Goal: Information Seeking & Learning: Learn about a topic

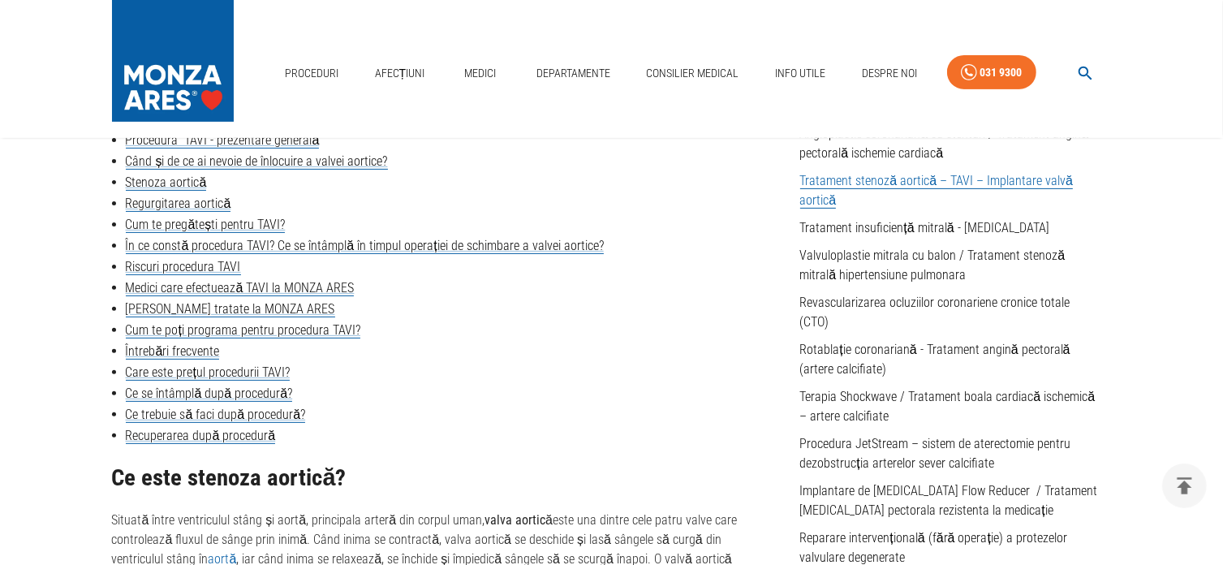
scroll to position [487, 0]
click at [204, 272] on link "Riscuri procedura TAVI" at bounding box center [183, 266] width 115 height 16
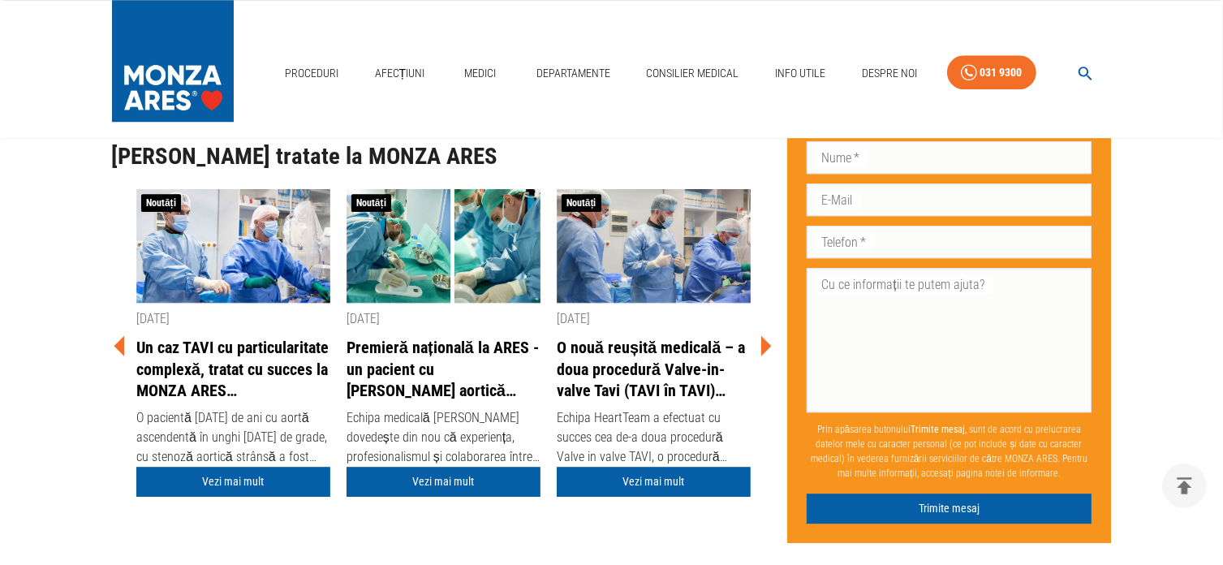
scroll to position [4525, 0]
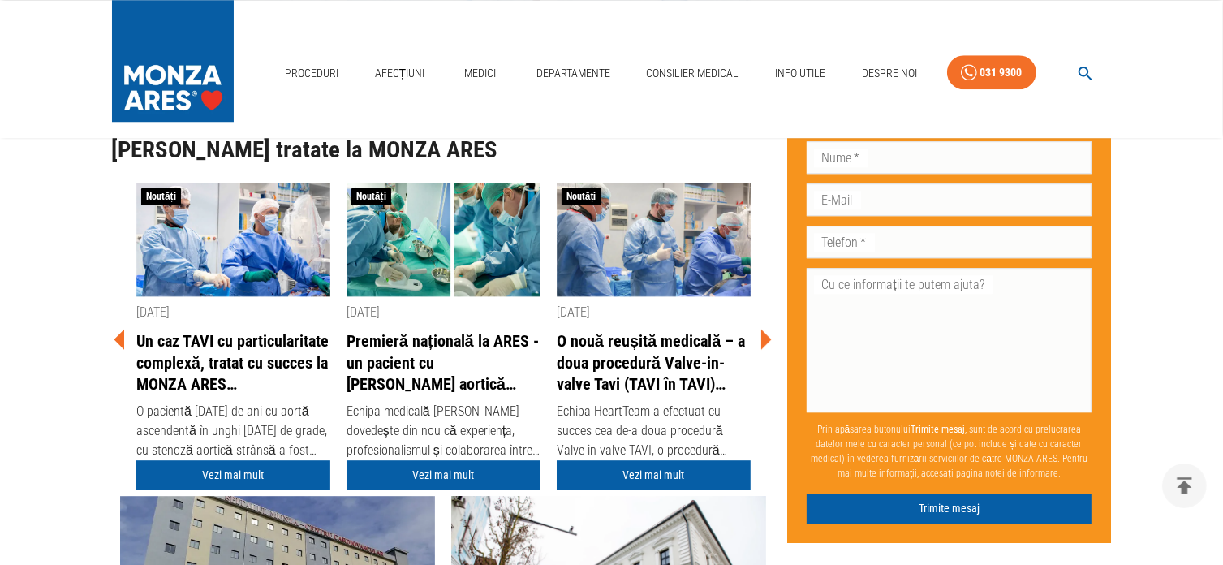
click at [627, 395] on link "O nouă reușită medicală – a doua procedură Valve-in-valve Tavi (TAVI în TAVI) r…" at bounding box center [654, 362] width 194 height 65
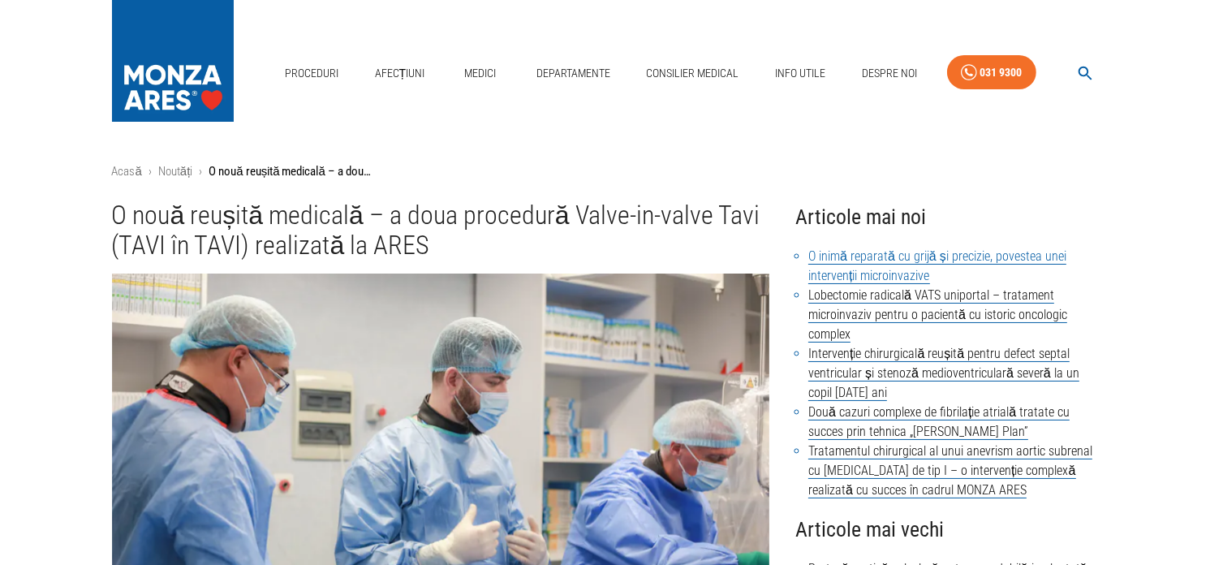
click at [874, 256] on link "O inimă reparată cu grijă și precizie, povestea unei intervenții microinvazive" at bounding box center [938, 266] width 258 height 36
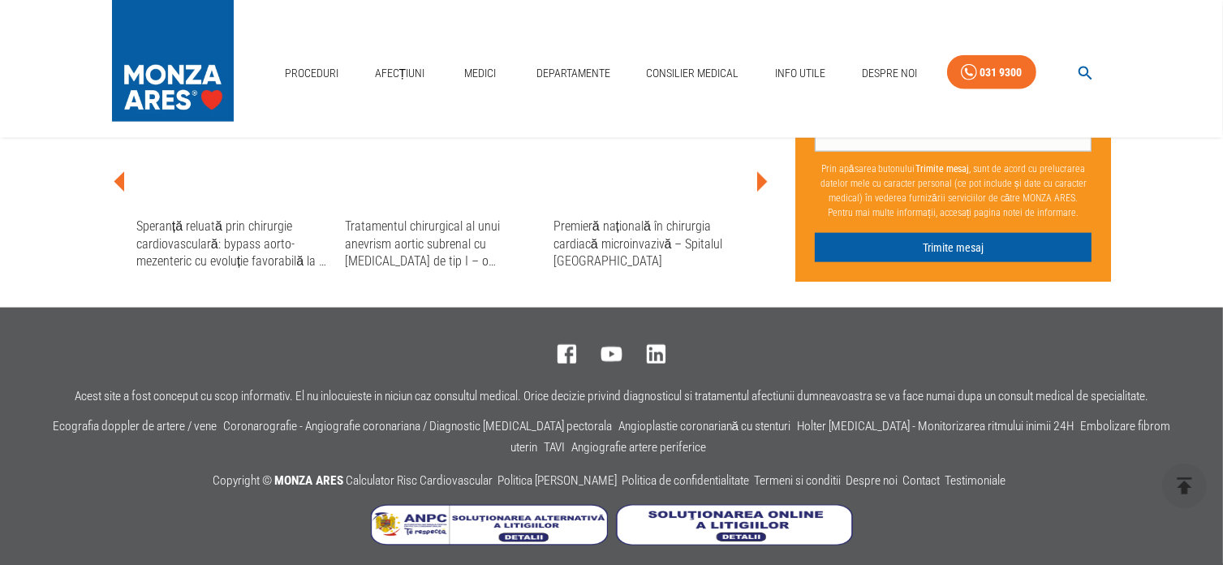
scroll to position [2127, 0]
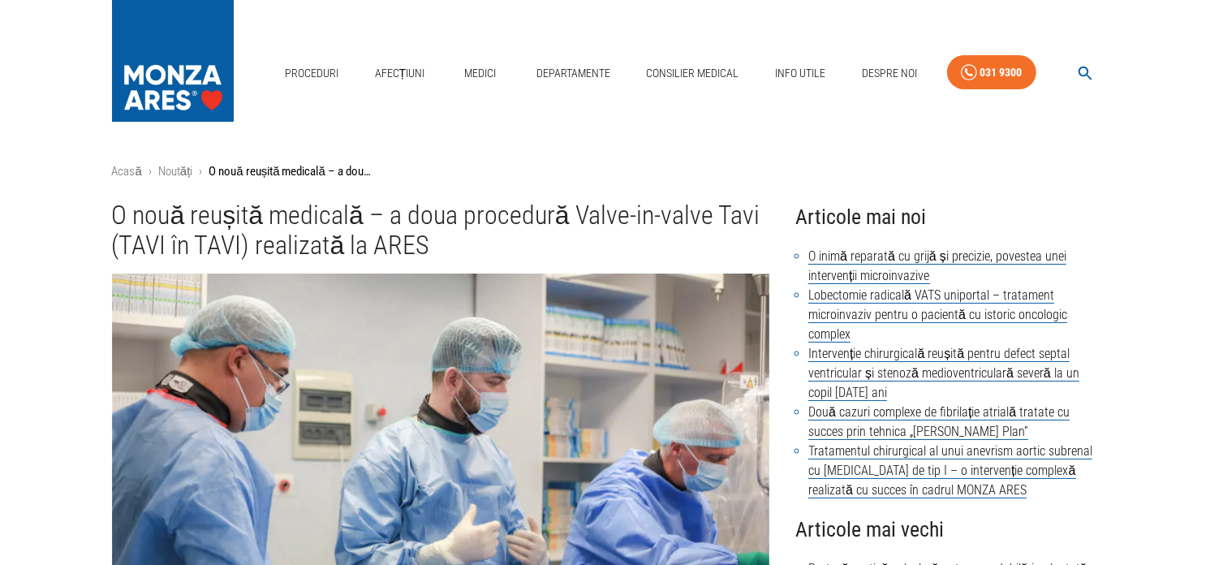
scroll to position [3452, 0]
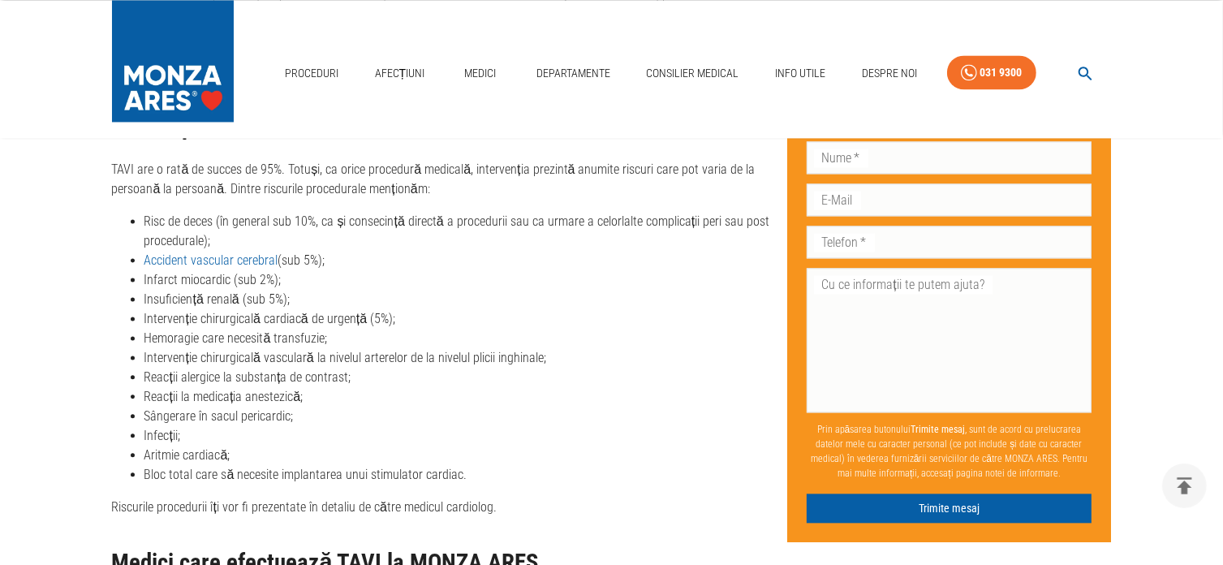
scroll to position [487, 0]
